Goal: Task Accomplishment & Management: Understand process/instructions

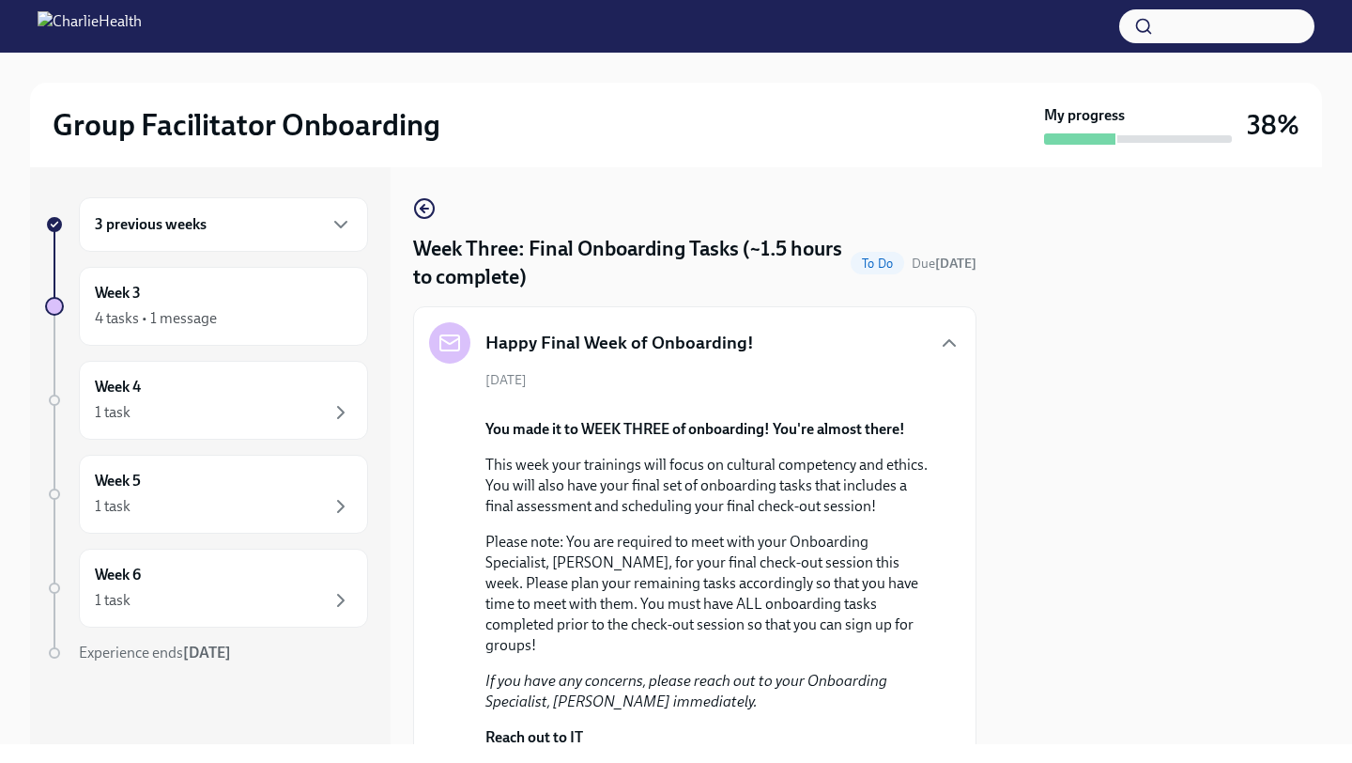
click at [1031, 377] on div at bounding box center [1160, 455] width 323 height 577
click at [1102, 349] on div at bounding box center [1160, 455] width 323 height 577
click at [945, 352] on icon "button" at bounding box center [949, 343] width 23 height 23
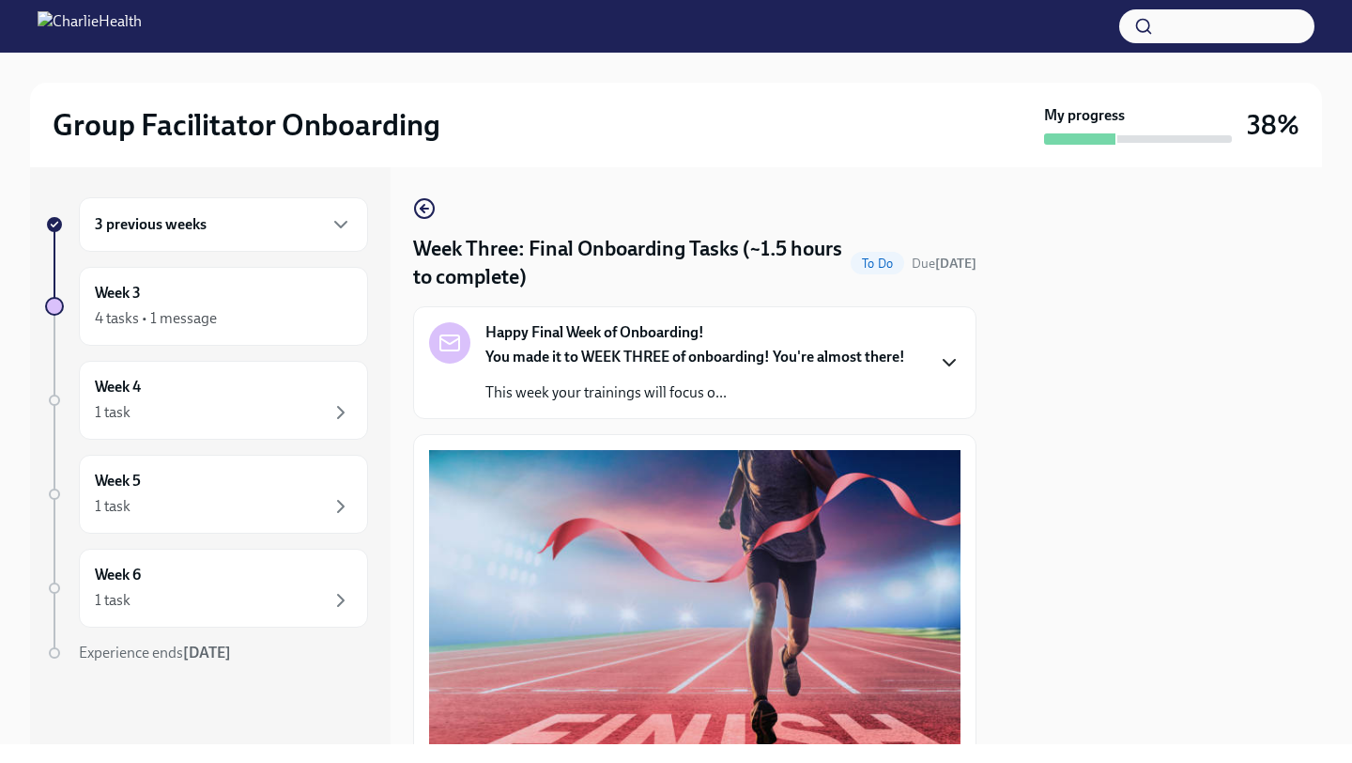
click at [1020, 377] on div at bounding box center [1160, 455] width 323 height 577
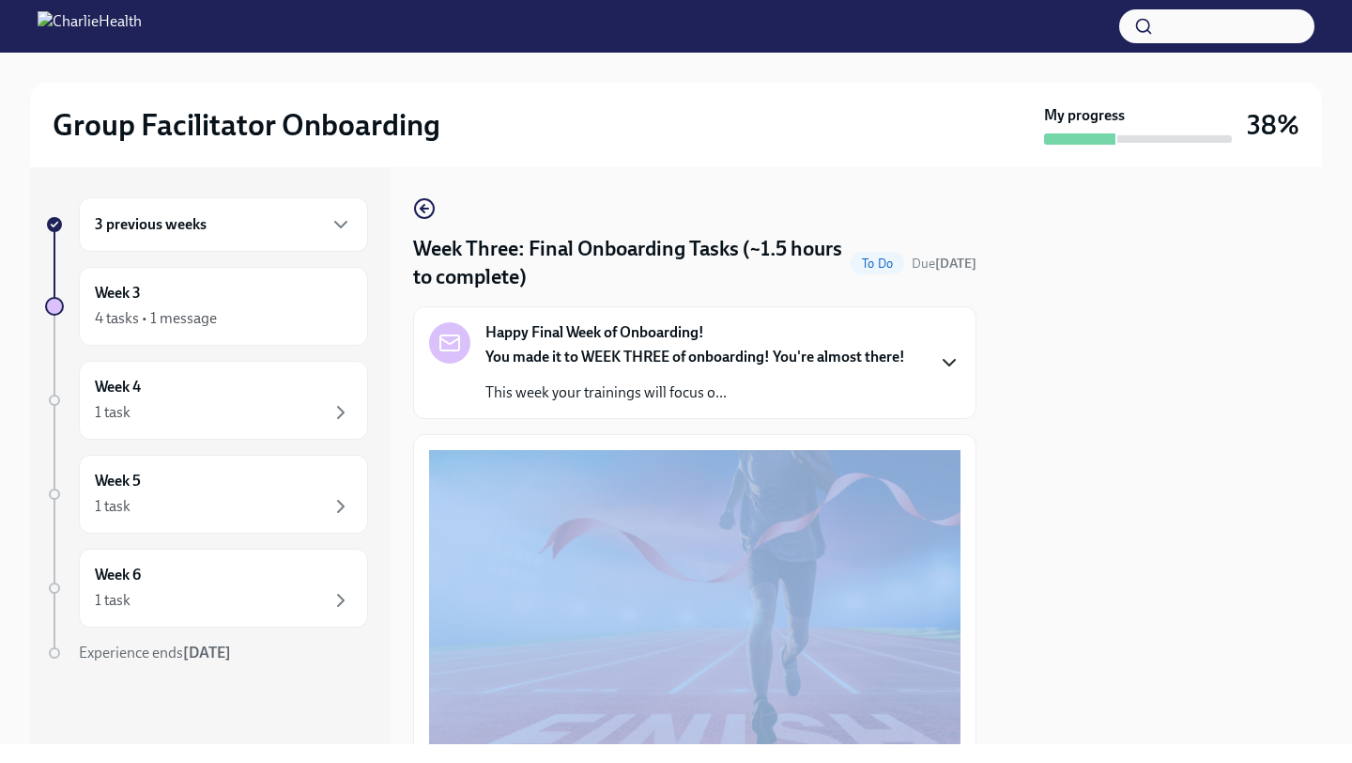
drag, startPoint x: 1023, startPoint y: 375, endPoint x: 938, endPoint y: 749, distance: 384.1
click at [938, 755] on div "Group Facilitator Onboarding My progress 38% 3 previous weeks Week 3 4 tasks • …" at bounding box center [676, 381] width 1352 height 763
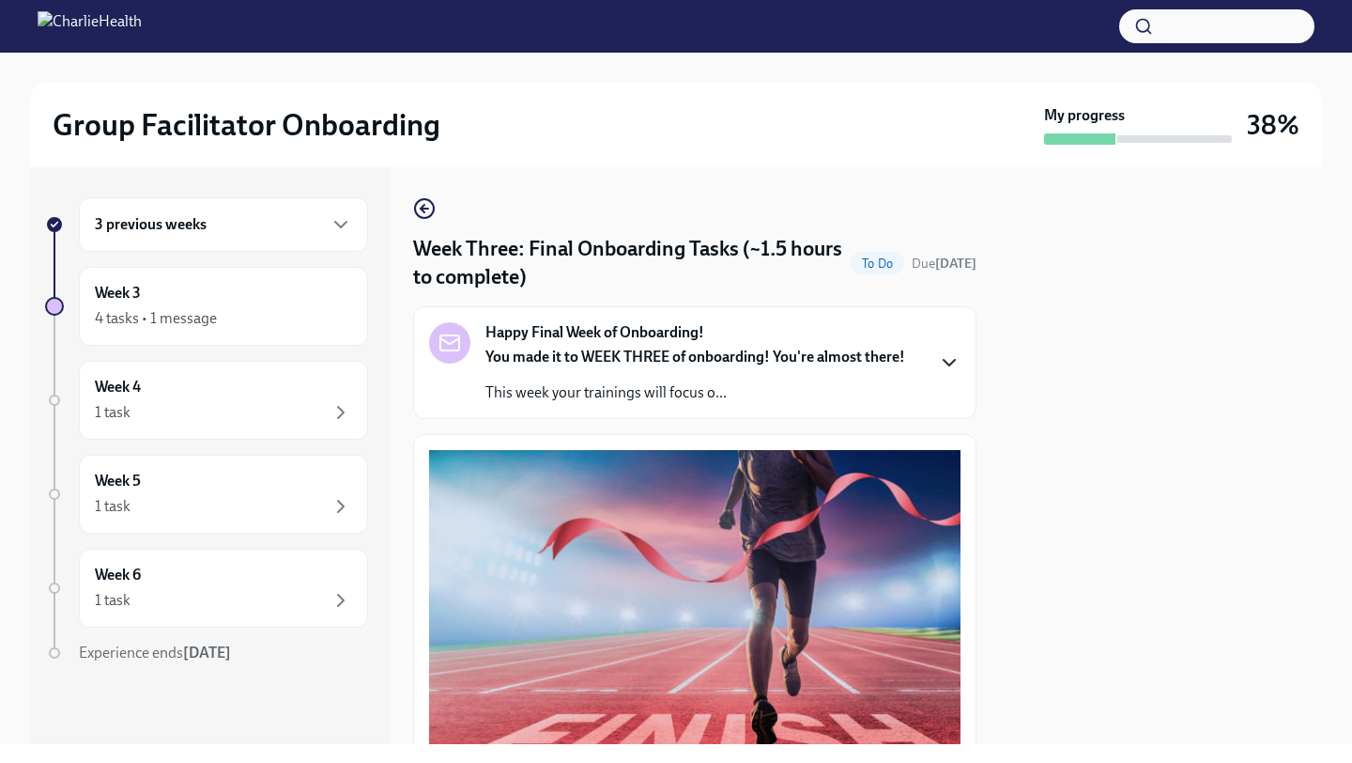
click at [1086, 471] on div at bounding box center [1160, 455] width 323 height 577
click at [956, 372] on icon "button" at bounding box center [949, 362] width 23 height 23
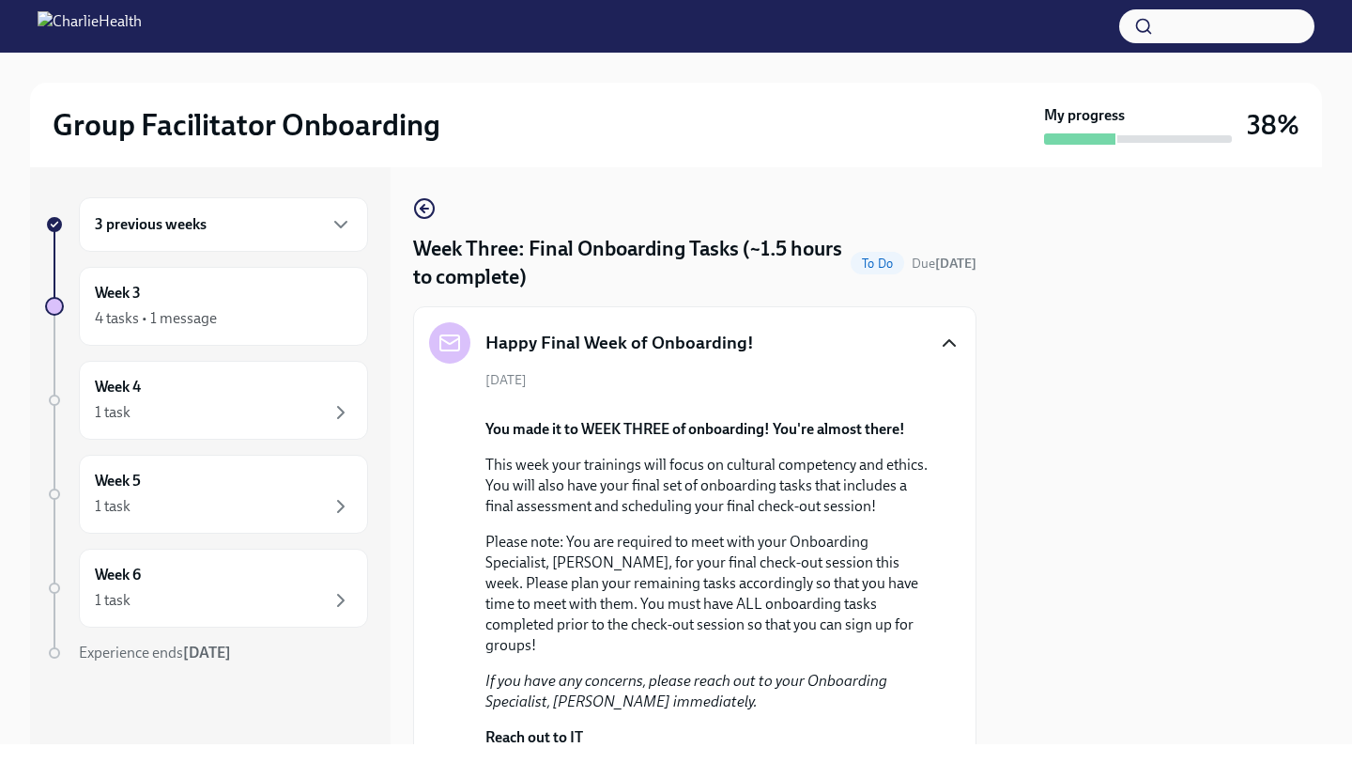
click at [1011, 457] on div at bounding box center [1160, 455] width 323 height 577
click at [949, 520] on div "[DATE] You made it to WEEK THREE of onboarding! You're almost there! This week …" at bounding box center [695, 629] width 532 height 516
click at [950, 564] on div "[DATE] You made it to WEEK THREE of onboarding! You're almost there! This week …" at bounding box center [695, 629] width 532 height 516
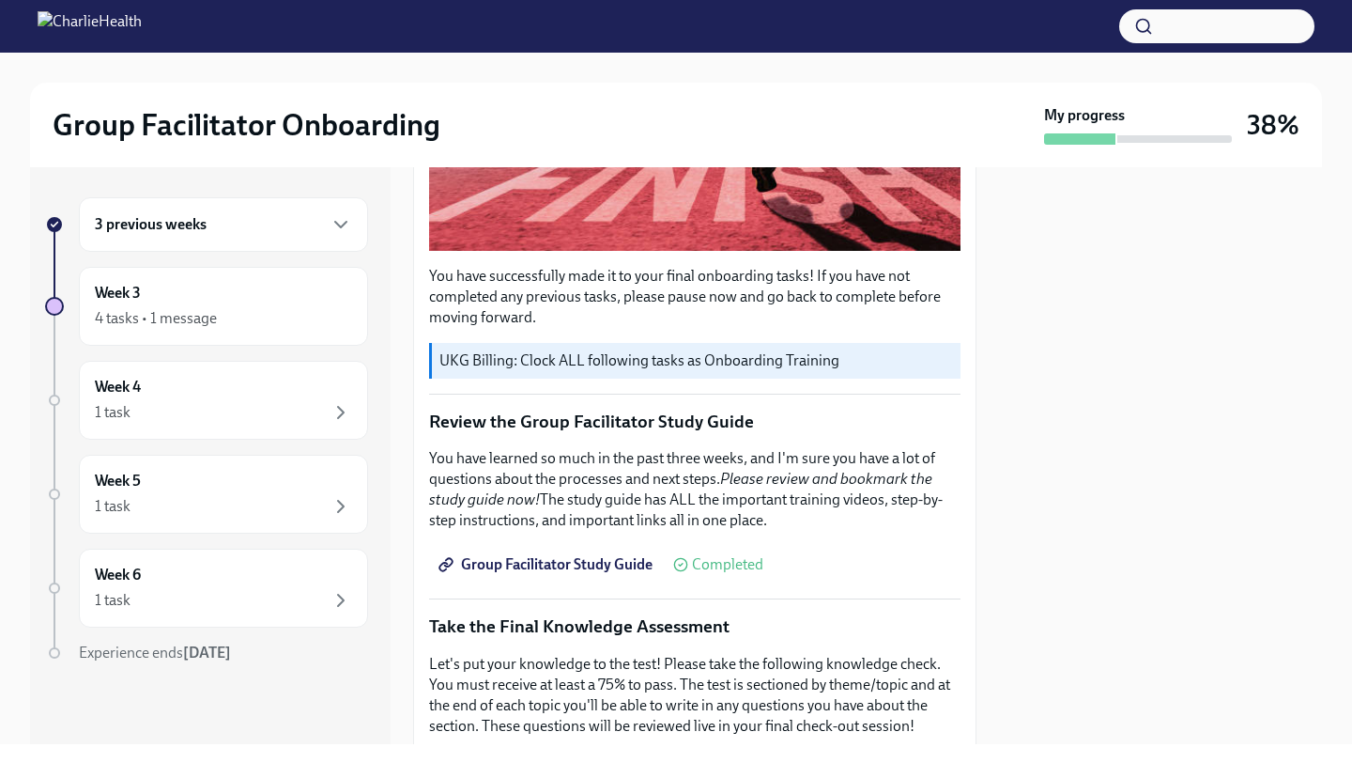
scroll to position [1068, 0]
